Goal: Find specific page/section: Find specific page/section

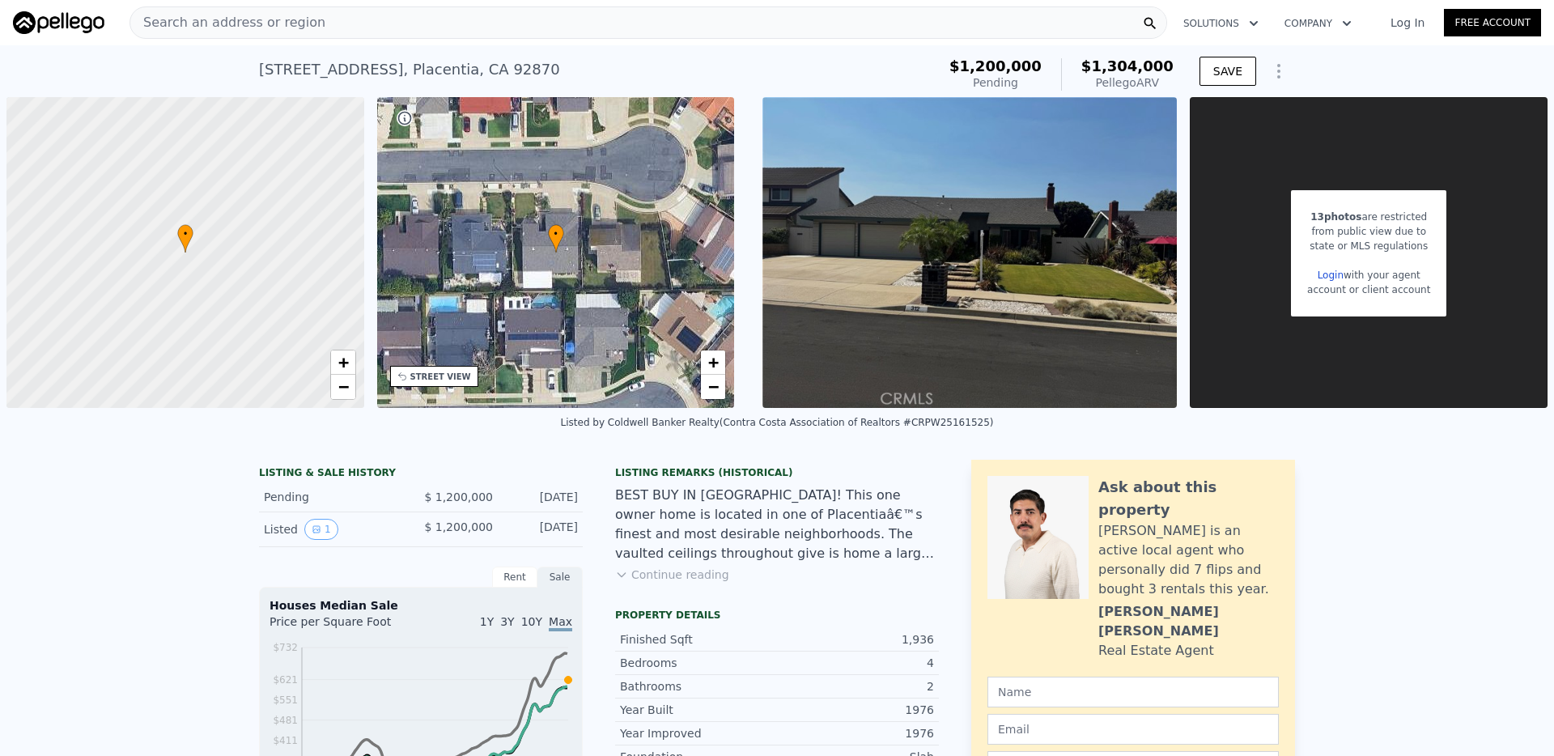
click at [402, 25] on div "Search an address or region" at bounding box center [648, 22] width 1038 height 32
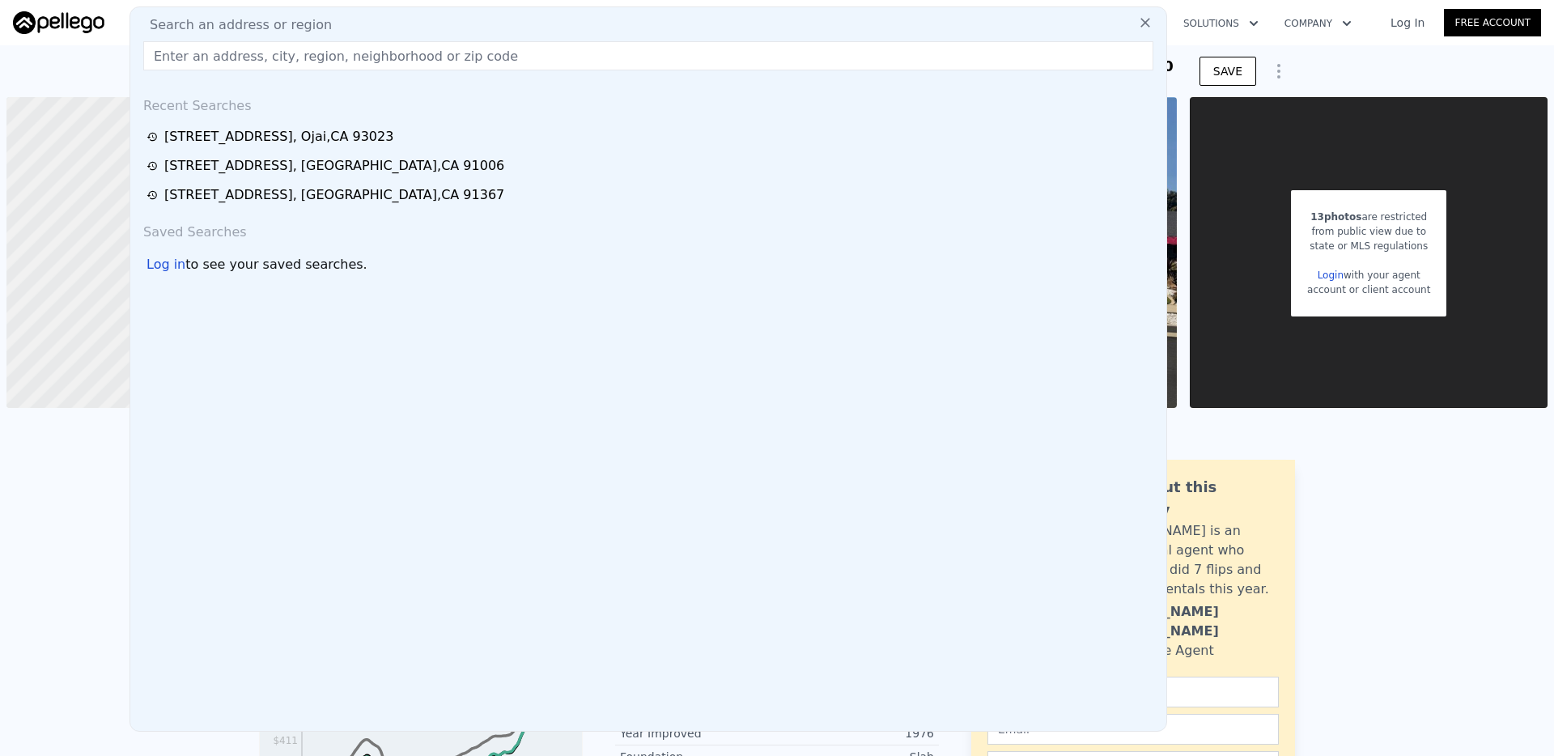
type input "[STREET_ADDRESS]"
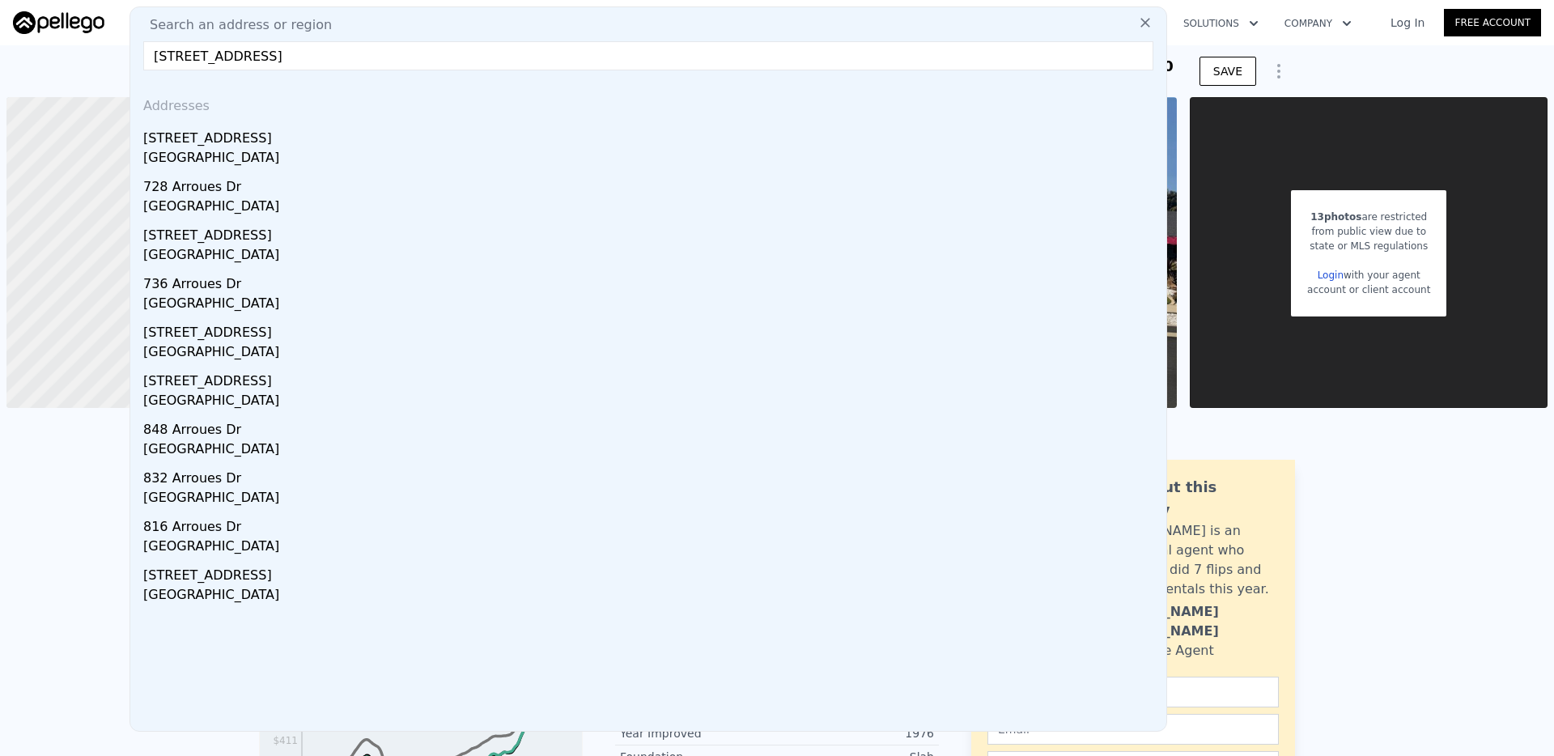
click at [309, 142] on div "[STREET_ADDRESS]" at bounding box center [651, 135] width 1017 height 26
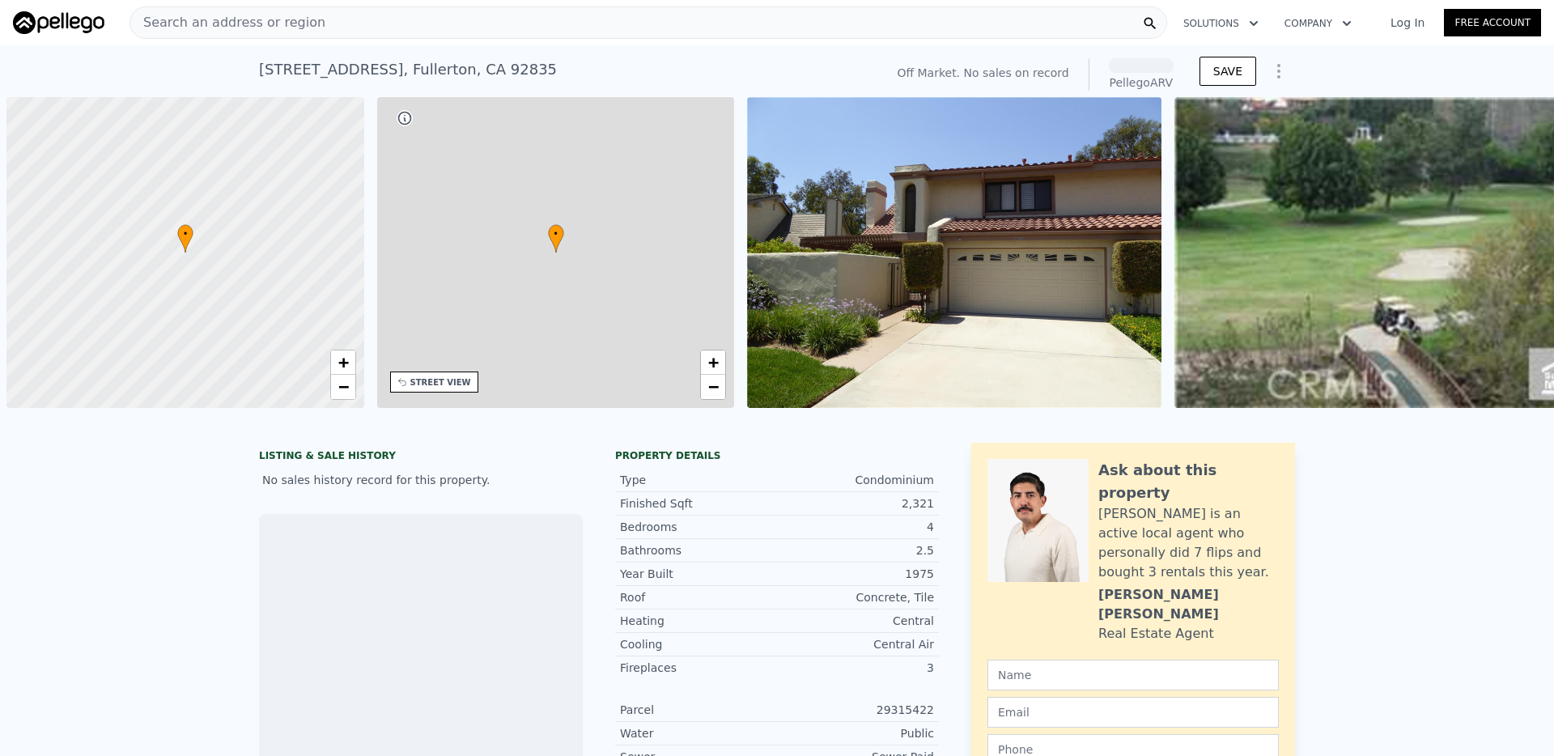
scroll to position [0, 6]
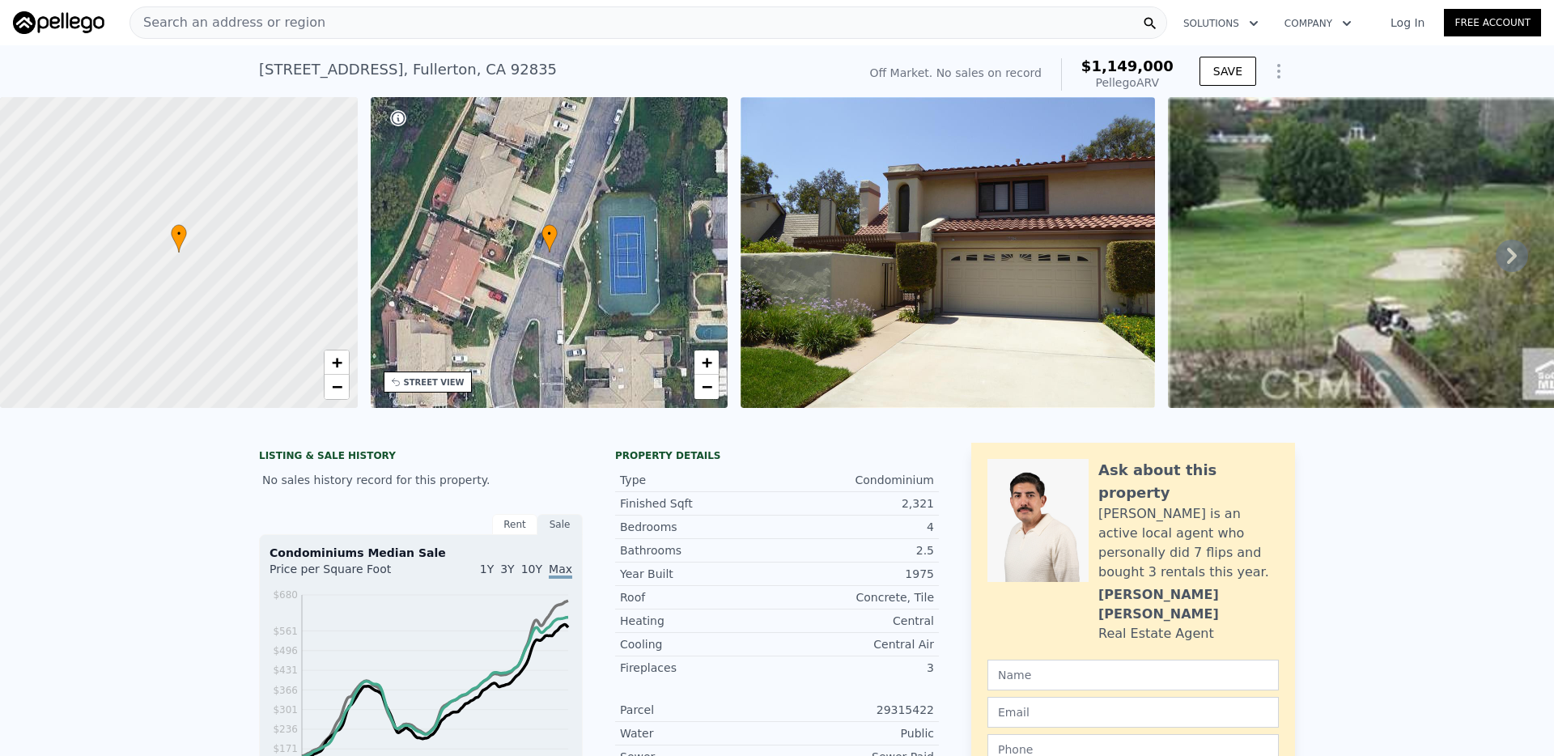
click at [604, 18] on div "Search an address or region" at bounding box center [648, 22] width 1038 height 32
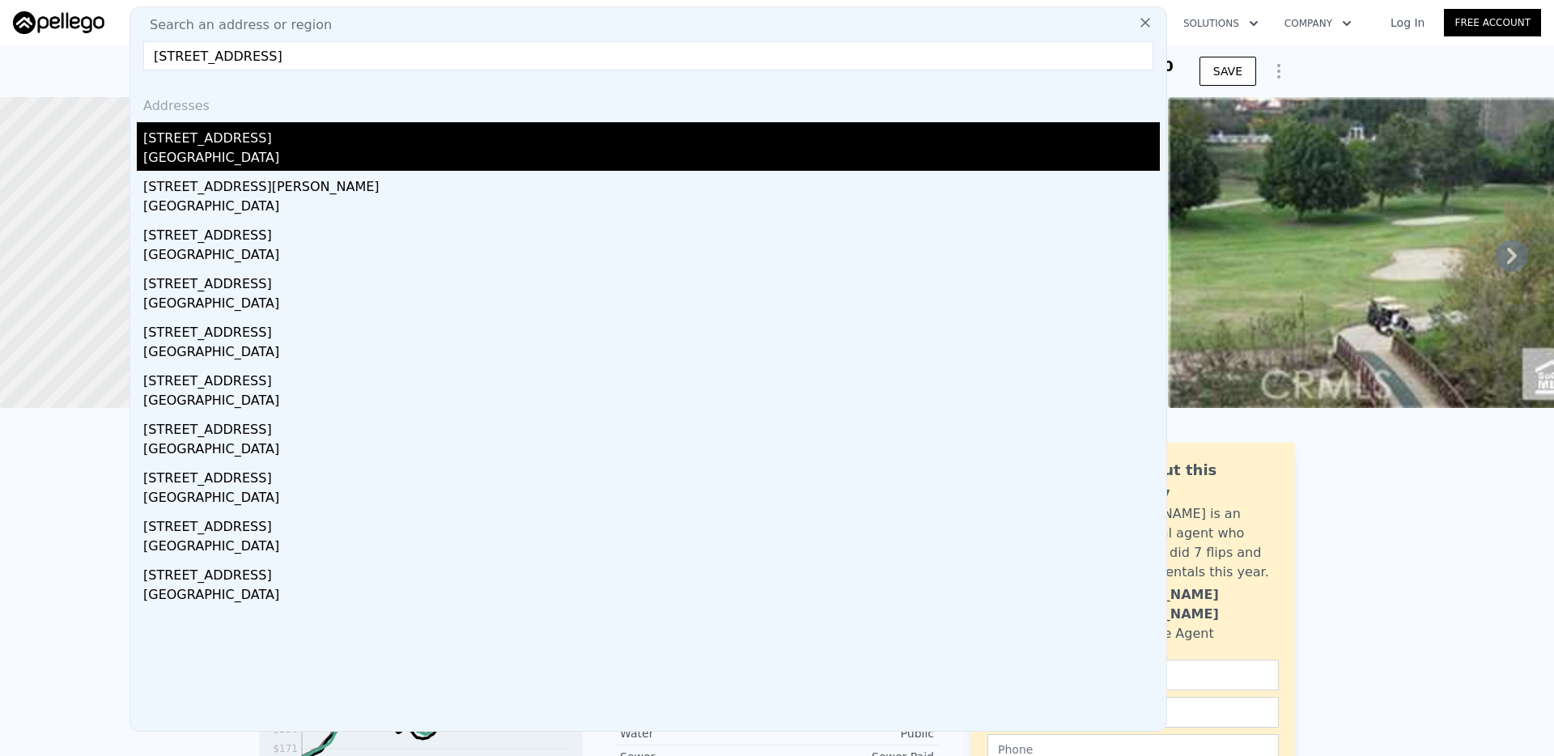
type input "[STREET_ADDRESS]"
click at [254, 148] on div "[GEOGRAPHIC_DATA]" at bounding box center [651, 159] width 1017 height 23
